Goal: Transaction & Acquisition: Obtain resource

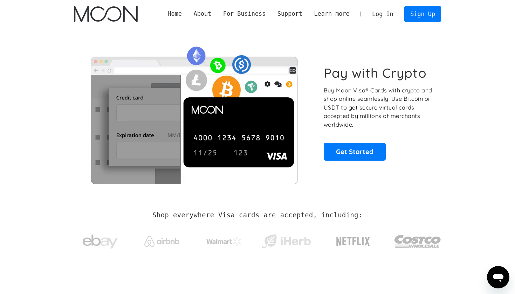
click at [382, 20] on link "Log In" at bounding box center [382, 13] width 33 height 15
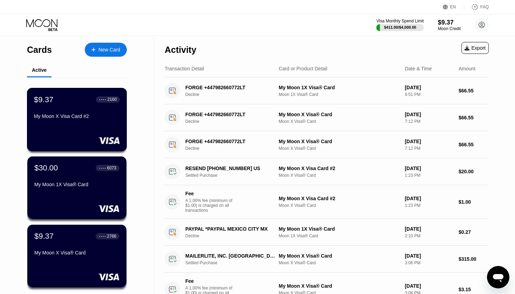
click at [94, 106] on div "$9.37 ● ● ● ● 2160 My Moon X Visa Card #2" at bounding box center [77, 108] width 86 height 27
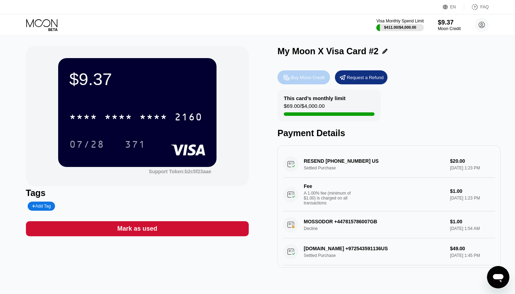
click at [308, 78] on div "Buy Moon Credit" at bounding box center [308, 78] width 34 height 6
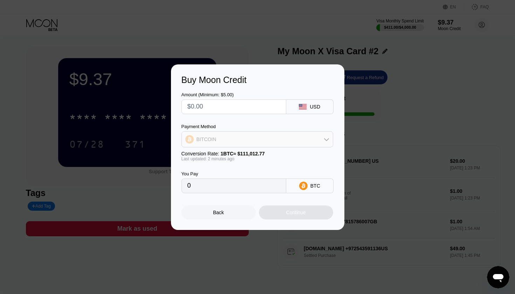
click at [263, 138] on div "BITCOIN" at bounding box center [257, 139] width 151 height 14
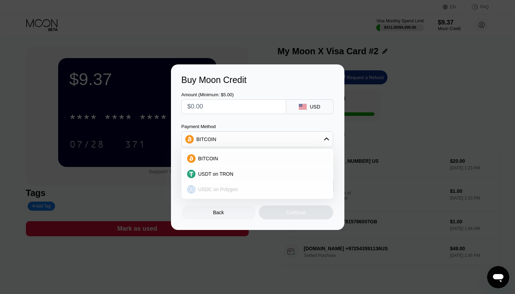
click at [240, 185] on div "USDC on Polygon" at bounding box center [256, 189] width 147 height 14
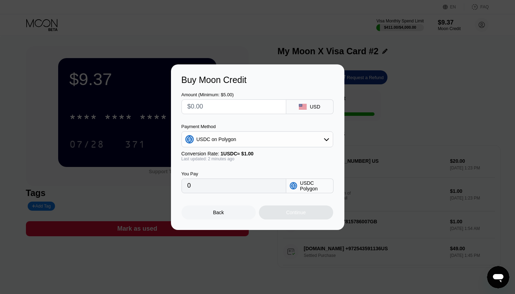
click at [239, 105] on input "text" at bounding box center [233, 107] width 93 height 14
type input "$2"
type input "2.00000000"
type input "$25"
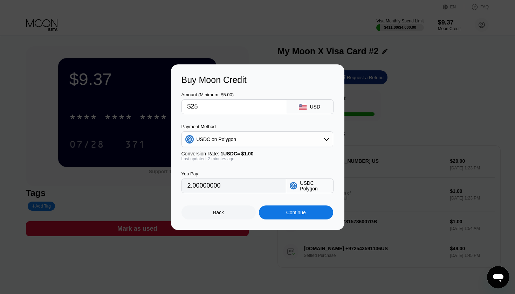
type input "25.00000000"
type input "$2"
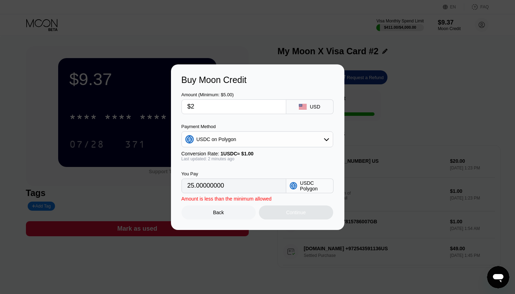
type input "2.00000000"
type input "0"
type input "$3"
type input "3.00000000"
type input "$30"
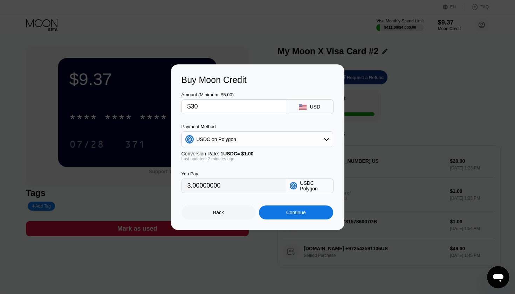
type input "30.00000000"
type input "$30"
click at [296, 215] on div "Continue" at bounding box center [296, 213] width 20 height 6
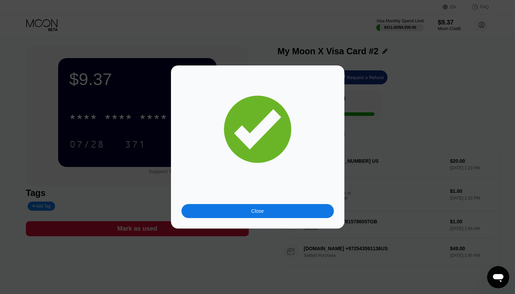
click at [296, 215] on div "Close" at bounding box center [257, 211] width 152 height 14
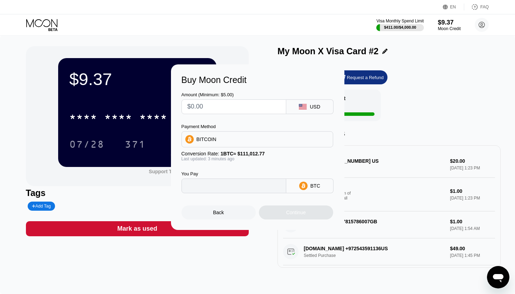
type input "0"
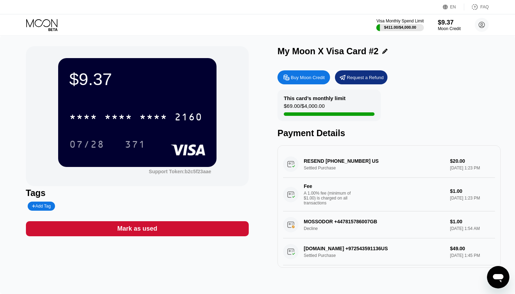
click at [48, 25] on icon at bounding box center [42, 25] width 33 height 12
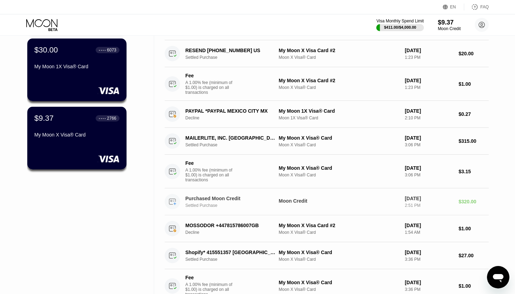
scroll to position [118, 0]
click at [249, 240] on div "MOSSODOR +447815786007GB Decline My Moon X Visa Card #2 Moon X Visa® Card Sep 1…" at bounding box center [327, 228] width 324 height 27
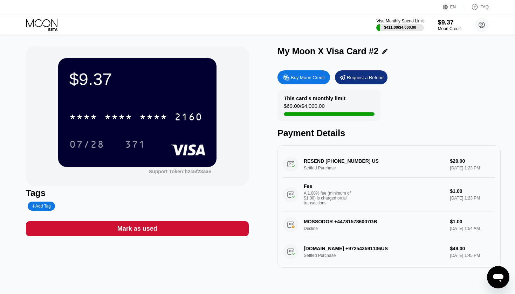
click at [351, 229] on div "MOSSODOR +447815786007GB Decline $1.00 Sep 11, 2025 1:54 AM" at bounding box center [389, 224] width 212 height 27
click at [328, 222] on div "MOSSODOR +447815786007GB Decline $1.00 Sep 11, 2025 1:54 AM" at bounding box center [389, 224] width 212 height 27
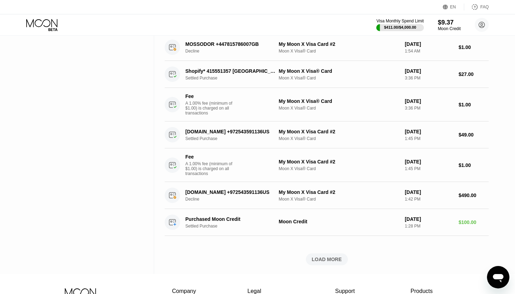
scroll to position [300, 0]
click at [330, 262] on div "LOAD MORE" at bounding box center [327, 259] width 30 height 6
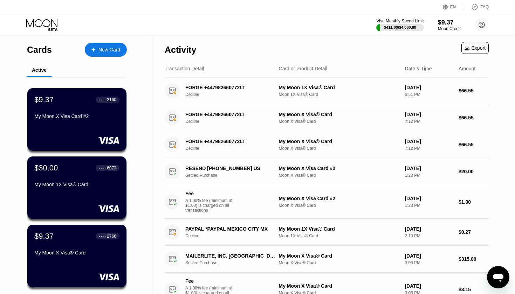
scroll to position [0, 0]
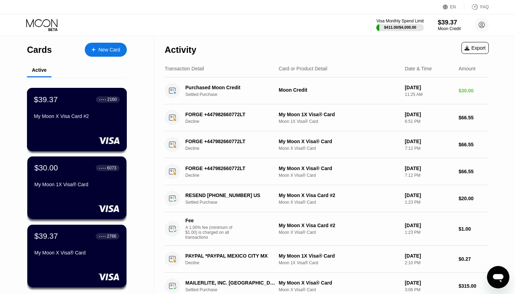
click at [104, 116] on div "My Moon X Visa Card #2" at bounding box center [77, 116] width 86 height 6
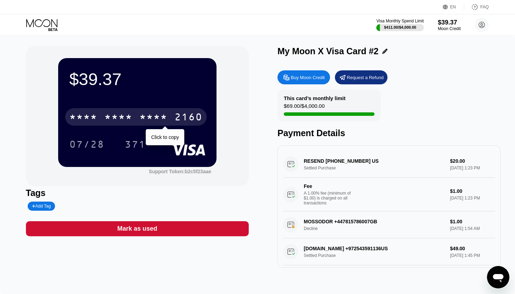
click at [195, 121] on div "2160" at bounding box center [188, 117] width 28 height 11
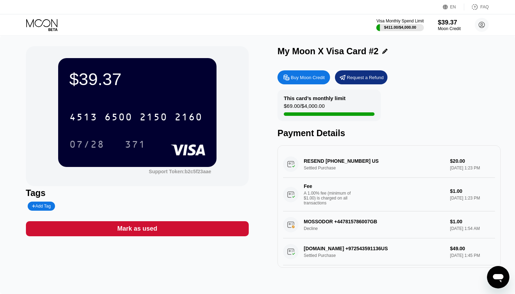
click at [177, 118] on div "2160" at bounding box center [188, 117] width 28 height 11
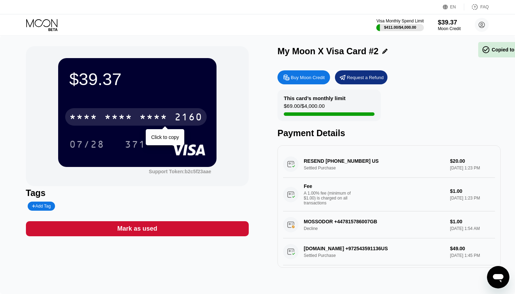
click at [158, 118] on div "* * * *" at bounding box center [153, 117] width 28 height 11
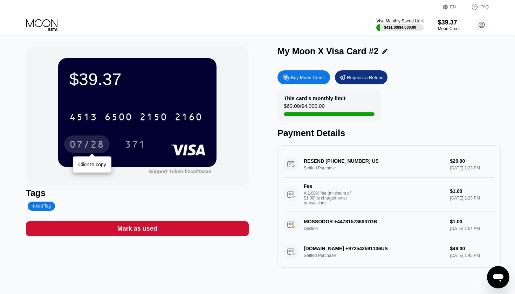
click at [95, 145] on div "07/28" at bounding box center [86, 145] width 35 height 11
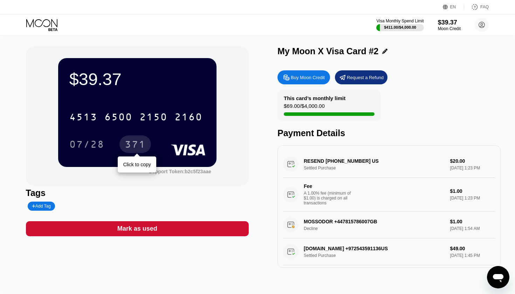
click at [138, 144] on div "371" at bounding box center [135, 145] width 21 height 11
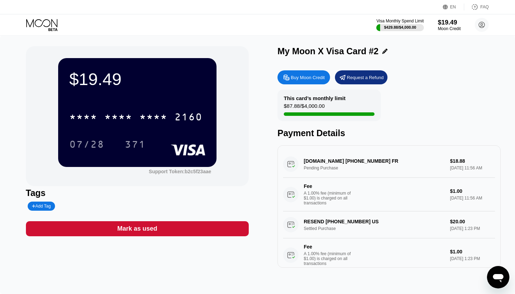
click at [284, 1] on div "EN Language Select an item Save FAQ" at bounding box center [257, 7] width 515 height 14
